Goal: Find specific page/section: Find specific page/section

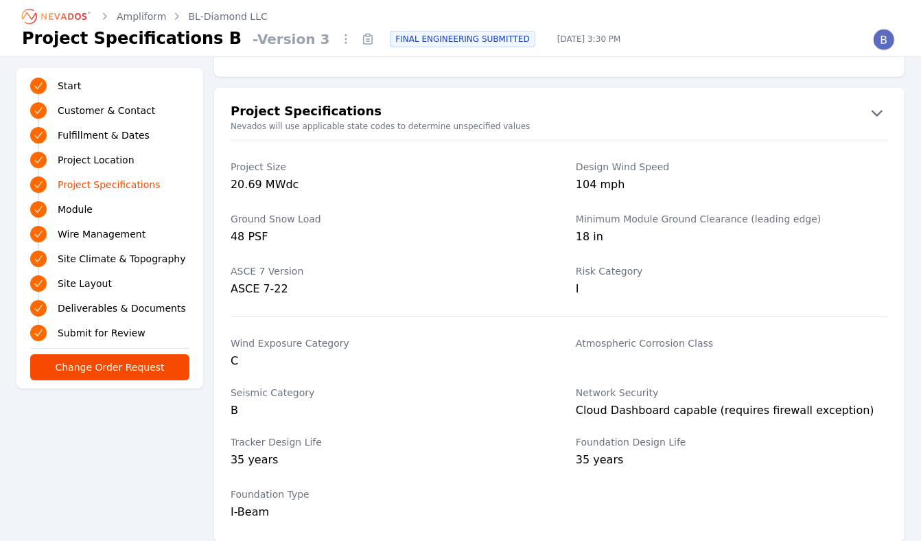
scroll to position [983, 0]
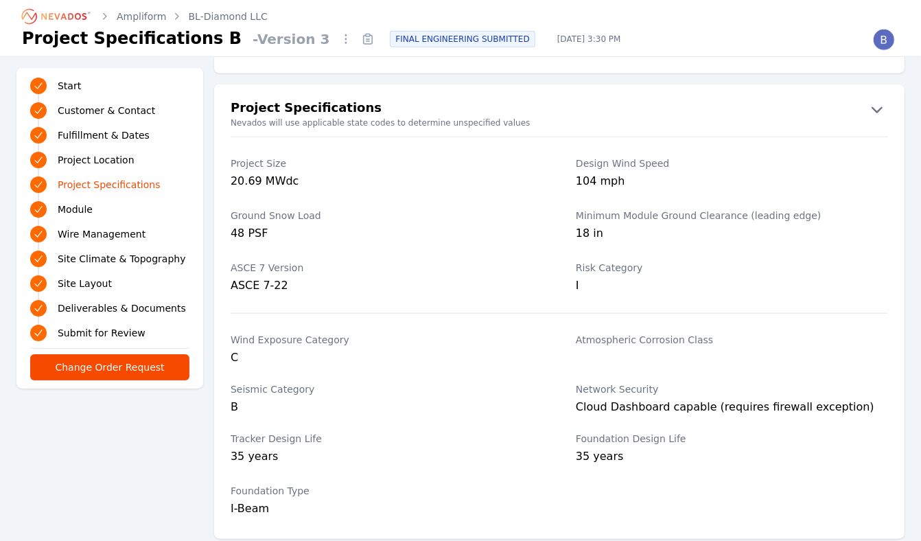
click at [144, 14] on link "Ampliform" at bounding box center [142, 17] width 50 height 14
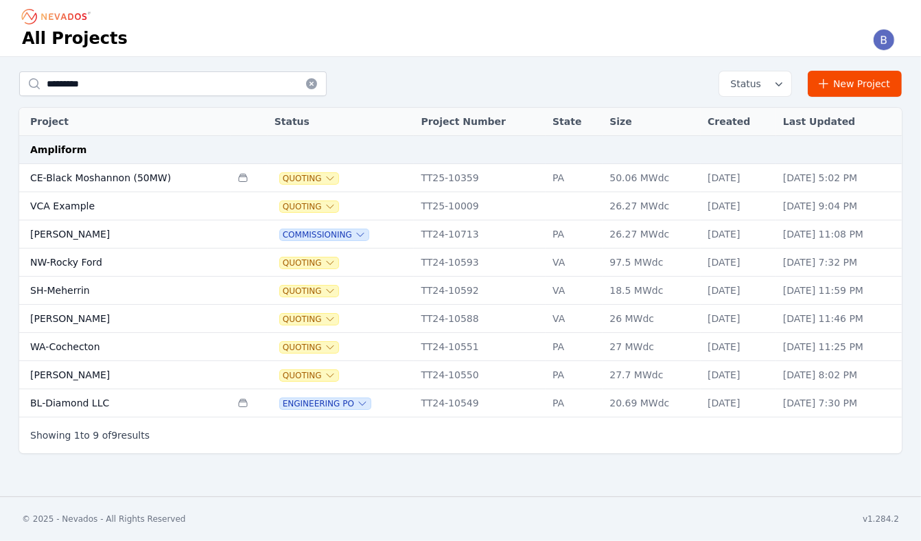
click at [73, 393] on td "BL-Diamond LLC" at bounding box center [124, 403] width 211 height 28
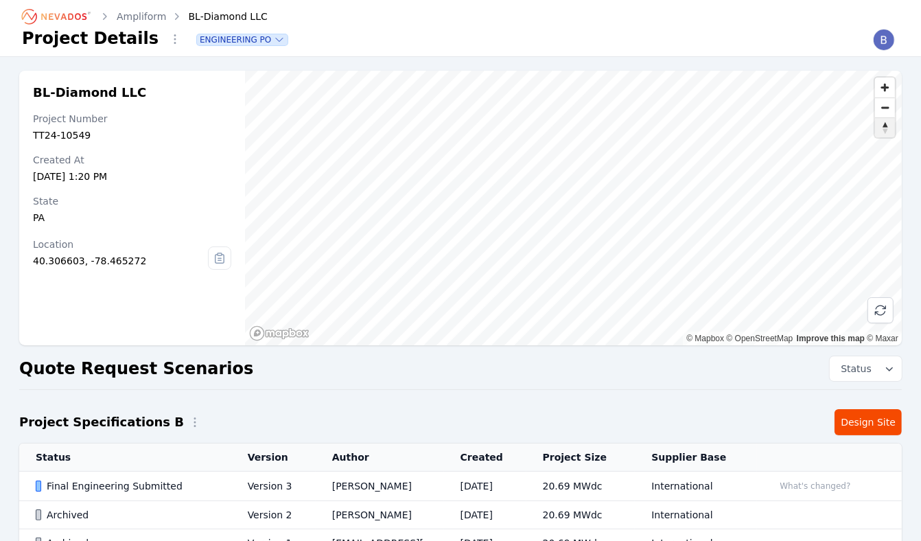
click at [880, 119] on span "Reset bearing to north" at bounding box center [885, 127] width 20 height 19
click at [887, 109] on span "Zoom out" at bounding box center [885, 107] width 20 height 19
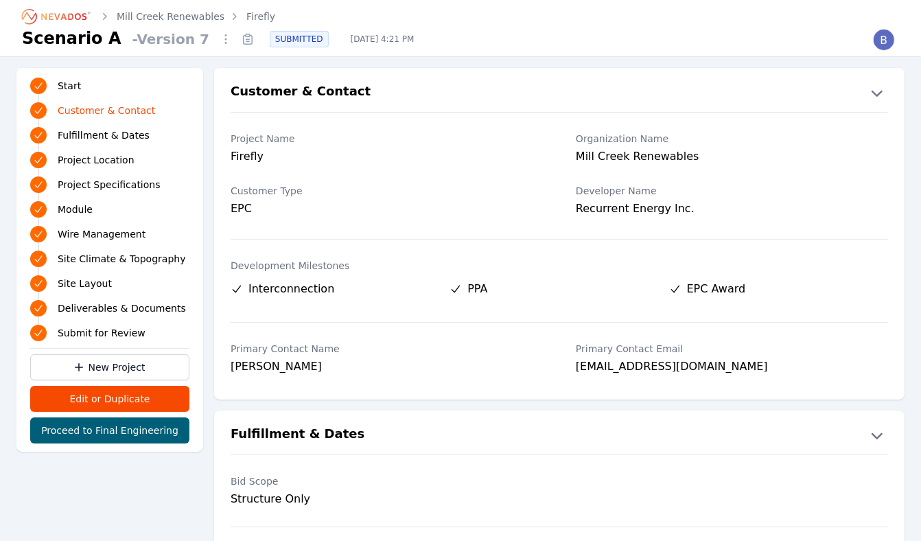
click at [82, 13] on icon "Breadcrumb" at bounding box center [56, 16] width 75 height 22
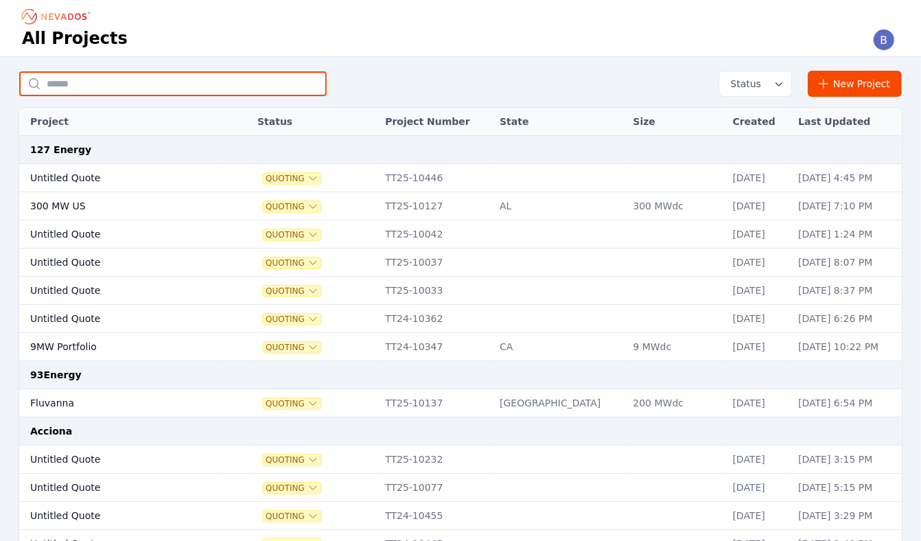
click at [161, 84] on input "text" at bounding box center [172, 83] width 307 height 25
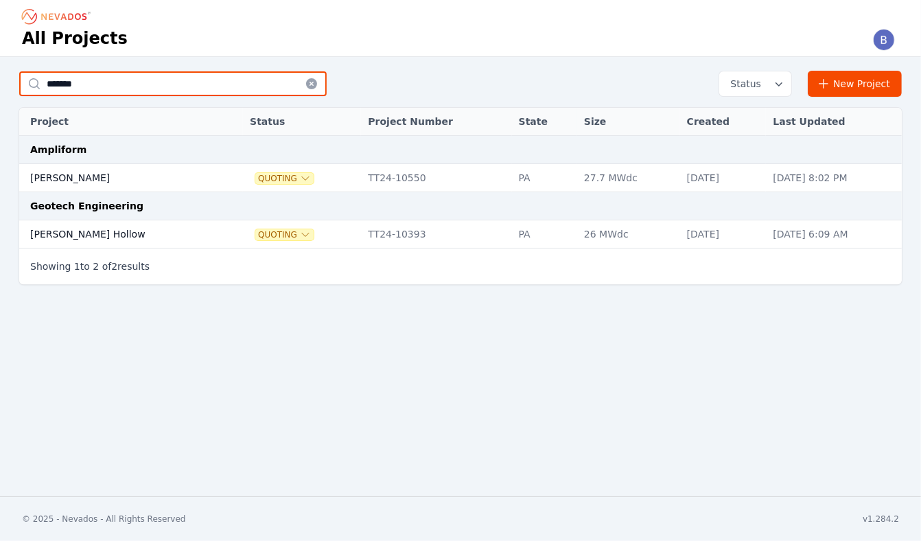
type input "*******"
click at [64, 173] on td "[PERSON_NAME]" at bounding box center [120, 178] width 203 height 28
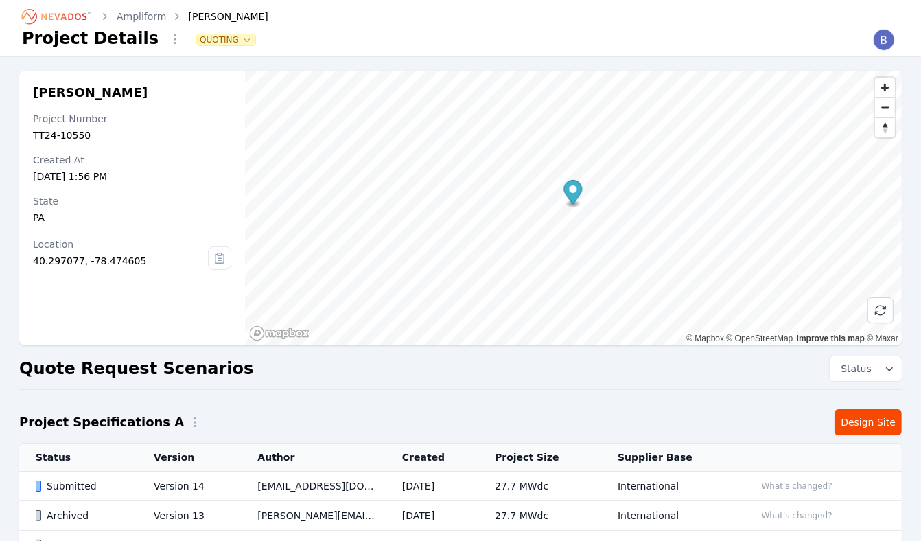
click at [75, 484] on div "Submitted" at bounding box center [83, 486] width 95 height 14
click at [885, 103] on span "Zoom out" at bounding box center [885, 107] width 20 height 19
click at [69, 480] on div "Submitted" at bounding box center [83, 486] width 95 height 14
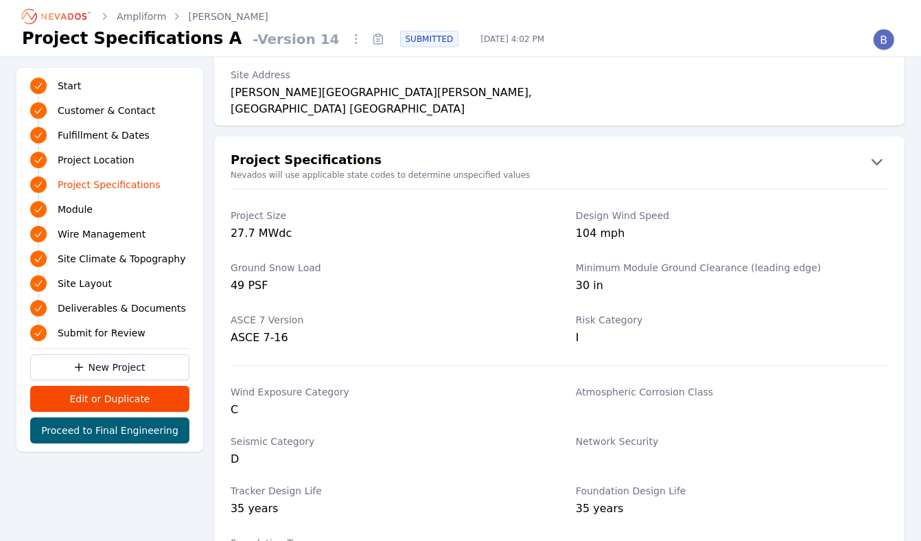
scroll to position [937, 0]
